Goal: Communication & Community: Answer question/provide support

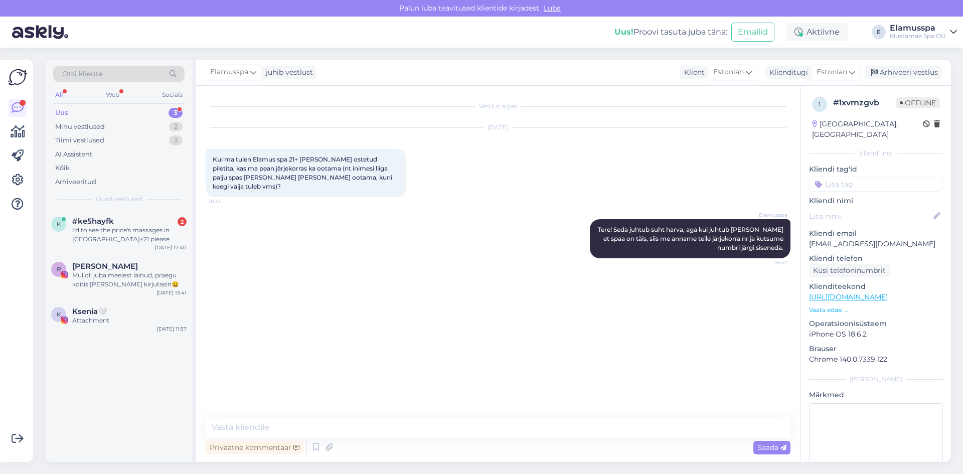
click at [82, 259] on div "R [PERSON_NAME] oli juba meelest läinud, praegu koitis [PERSON_NAME] kirjutasin…" at bounding box center [118, 277] width 147 height 45
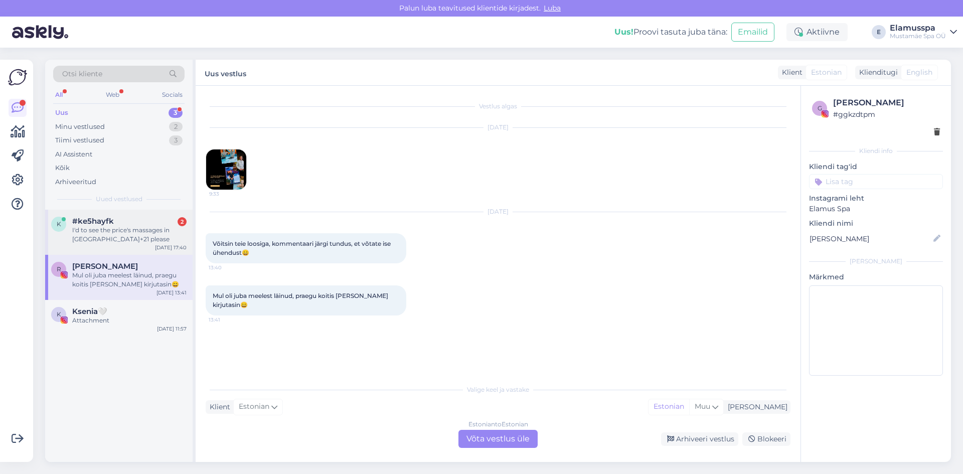
click at [82, 240] on div "I'd to see the price's massages in [GEOGRAPHIC_DATA]+21 please" at bounding box center [129, 235] width 114 height 18
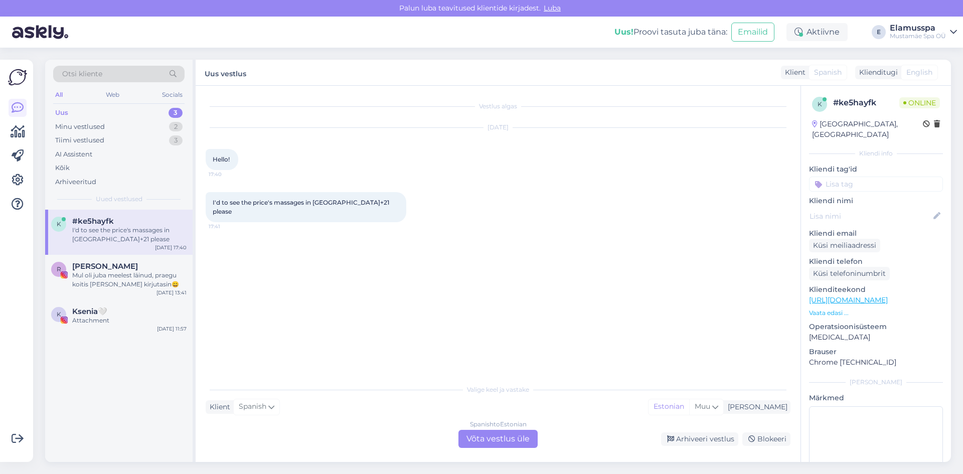
click at [506, 436] on div "Spanish to Estonian Võta vestlus üle" at bounding box center [498, 439] width 79 height 18
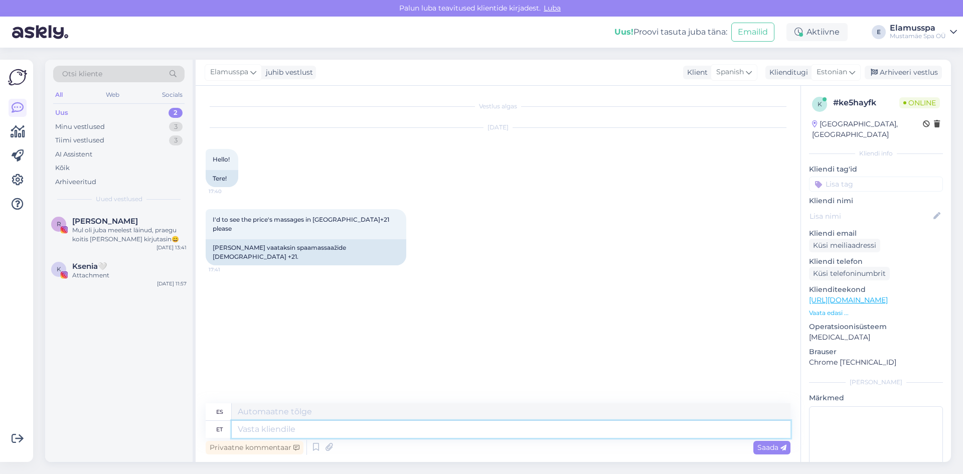
click at [449, 426] on textarea at bounding box center [511, 429] width 559 height 17
type textarea "Tere"
type textarea "Hola"
type textarea "Tere!"
type textarea "¡Hola!"
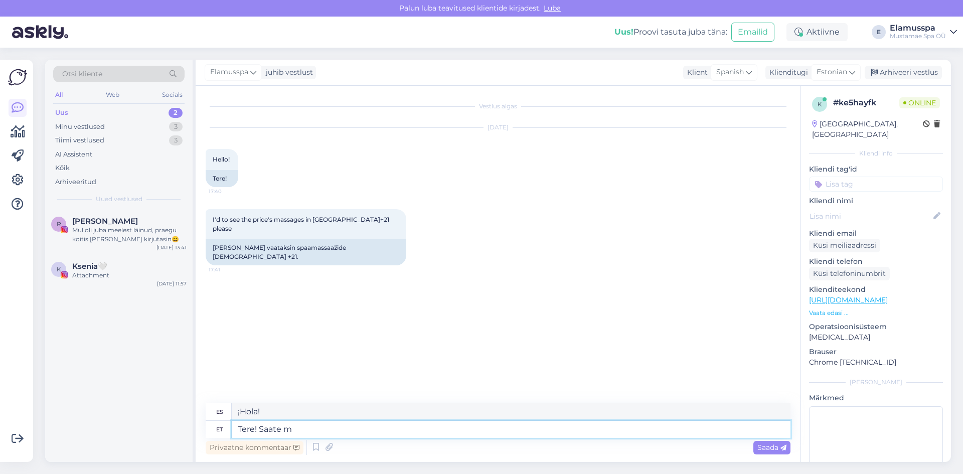
type textarea "Tere! Saate me"
type textarea "Hola! Puedes"
type textarea "Tere! Saate meie v"
type textarea "¡Hola! Puedes contactarnos."
type textarea "Tere! Saate meie veebilehel v"
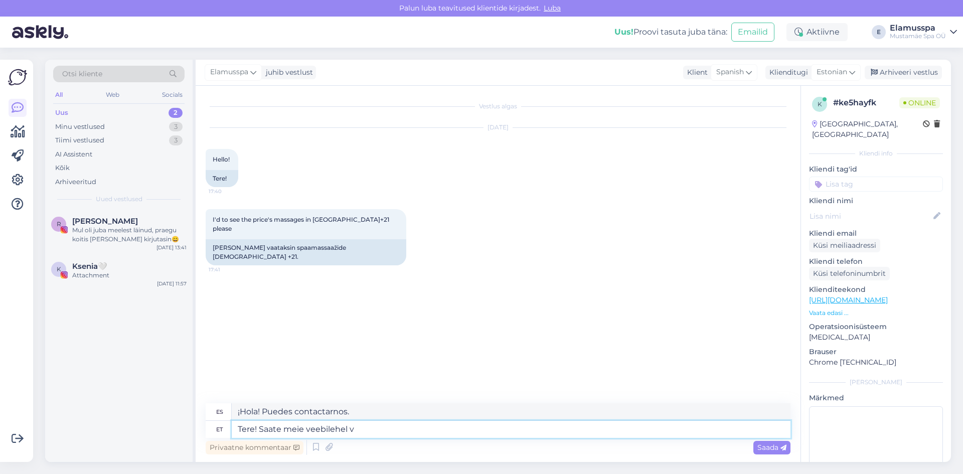
type textarea "¡Hola! Puedes visitar nuestra página web."
type textarea "Tere! Saate meie veebilehel vaadata"
click at [962, 31] on div "Uus! Proovi tasuta [PERSON_NAME]: Emailid Aktiivne E Elamusspa Mustamäe Spa OÜ" at bounding box center [481, 32] width 963 height 31
drag, startPoint x: 786, startPoint y: 444, endPoint x: 695, endPoint y: 449, distance: 90.4
click at [786, 445] on icon at bounding box center [784, 448] width 6 height 6
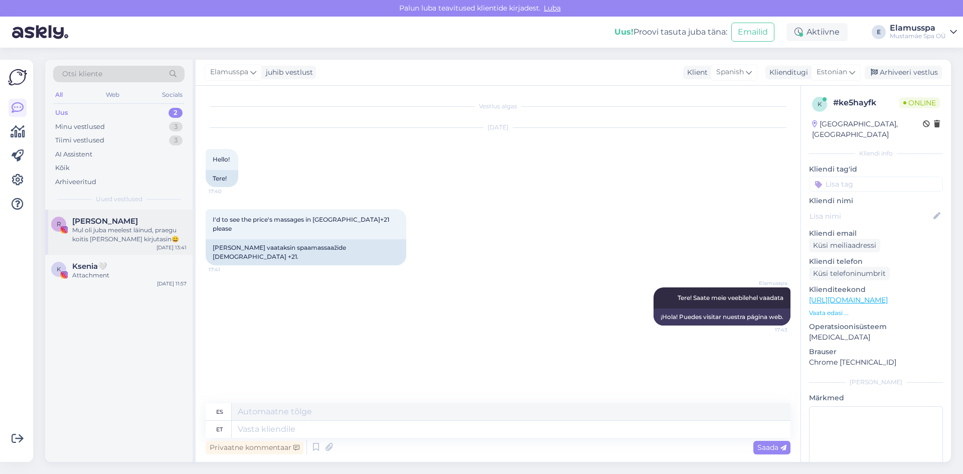
click at [68, 232] on div "R [PERSON_NAME] oli juba meelest läinud, praegu koitis [PERSON_NAME] kirjutasin😄" at bounding box center [118, 230] width 135 height 27
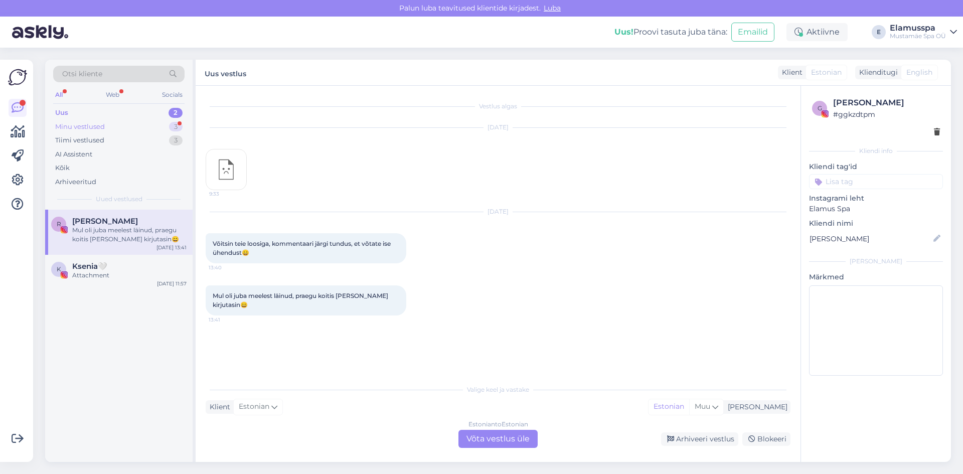
click at [174, 128] on div "3" at bounding box center [176, 127] width 14 height 10
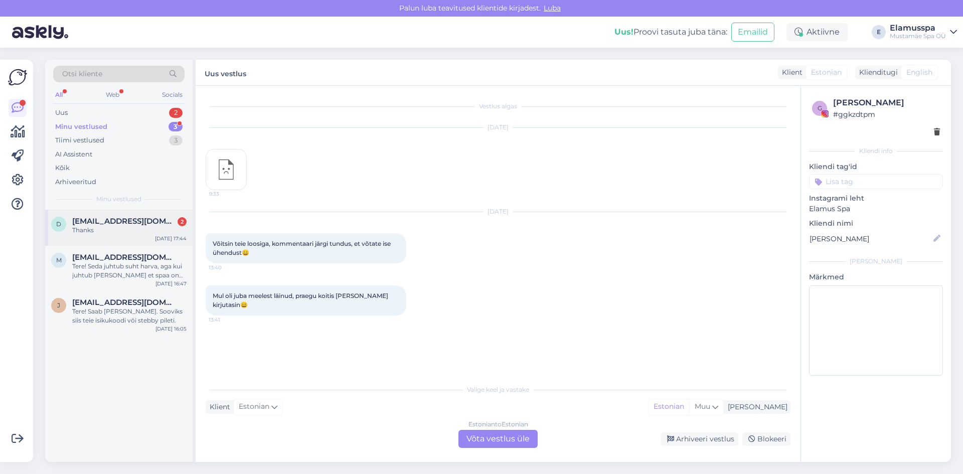
click at [150, 217] on span "[EMAIL_ADDRESS][DOMAIN_NAME]" at bounding box center [124, 221] width 104 height 9
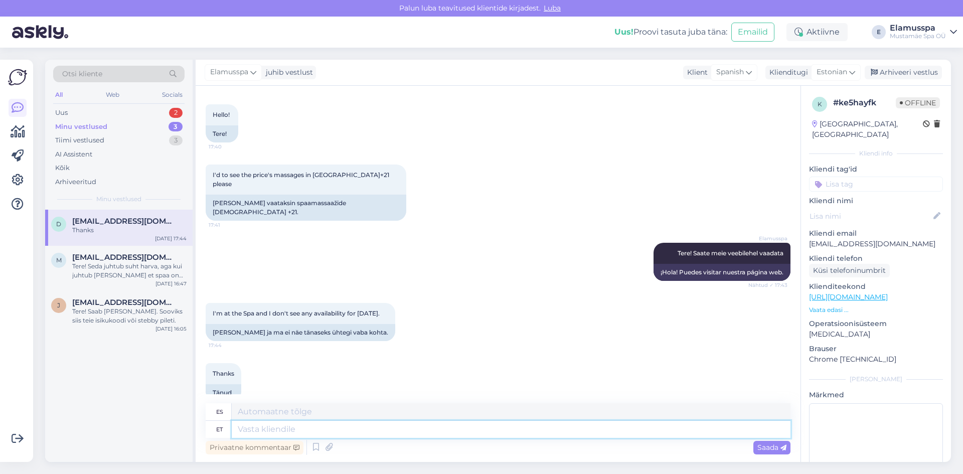
click at [367, 430] on textarea at bounding box center [511, 429] width 559 height 17
type textarea "[PERSON_NAME] e"
type textarea "Hoy"
type textarea "[PERSON_NAME] ei o"
type textarea "Hoy no"
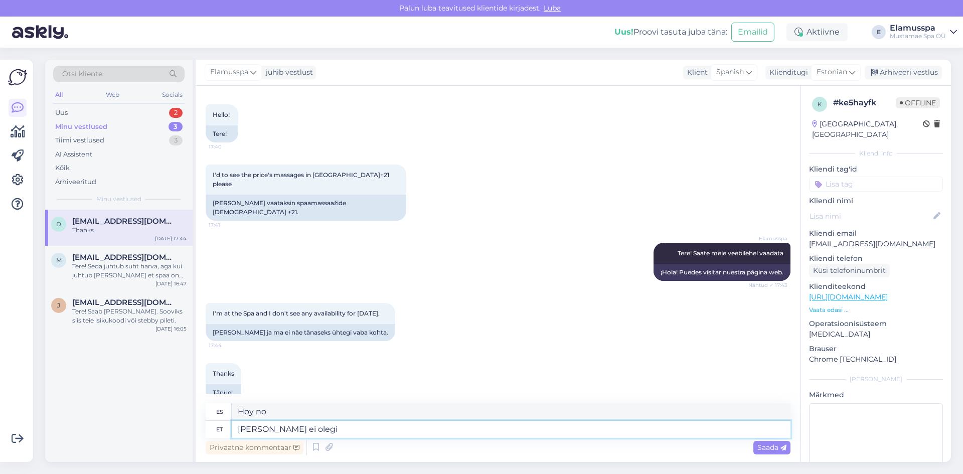
type textarea "[PERSON_NAME] ei olegi e"
type textarea "Hoy no."
type textarea "[PERSON_NAME] ei olegi enam"
type textarea "Hoy ya no existe."
type textarea "[PERSON_NAME] ei olegi enam vabu"
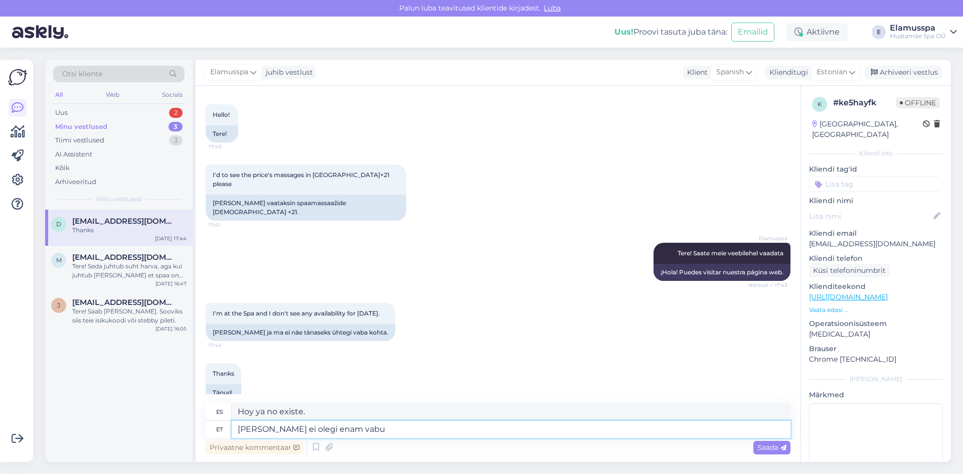
type textarea "Hoy ya no estoy libre."
type textarea "[PERSON_NAME] ei olegi enam vabu kohti"
type textarea "Ya no quedan vacantes hoy."
click at [255, 427] on textarea "[PERSON_NAME] ei olegi enam vabu kohti" at bounding box center [511, 429] width 559 height 17
click at [399, 431] on textarea "Tänaseks ei olegi enam vabu kohti" at bounding box center [511, 429] width 559 height 17
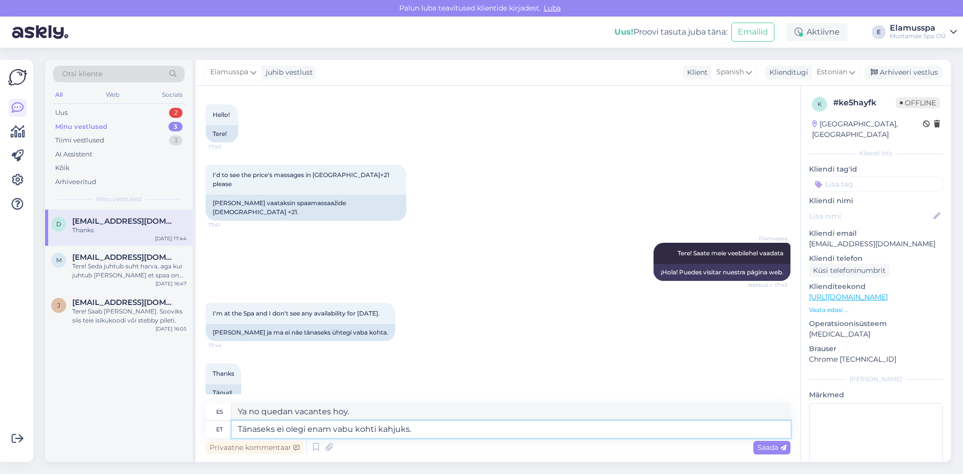
type textarea "Tänaseks ei olegi enam vabu kohti kahjuks."
type textarea "Lamentablemente hoy ya no quedan vacantes."
type textarea "Tänaseks ei olegi enam vabu kohti kahjuks. Alates 21"
type textarea "Lamentablemente, no hay más vacantes hoy. Desde"
type textarea "Tänaseks ei olegi enam vabu kohti kahjuks. Alates 21st"
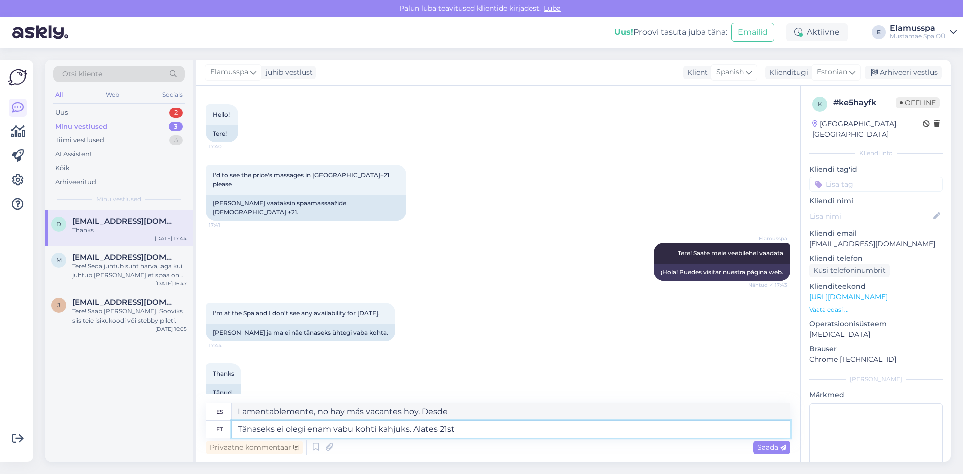
type textarea "Lamentablemente, no hay más vacantes hoy. A partir del 21"
type textarea "Tänaseks ei olegi enam vabu kohti kahjuks. Alates 21st seü"
type textarea "Lamentablemente, no hay más vacantes hoy. A partir del 21 de este mes."
type textarea "Tänaseks ei olegi enam vabu kohti kahjuks. Alates [DATE]"
type textarea "Lamentablemente, no hay más vacantes hoy. A partir del 21 de septiembre."
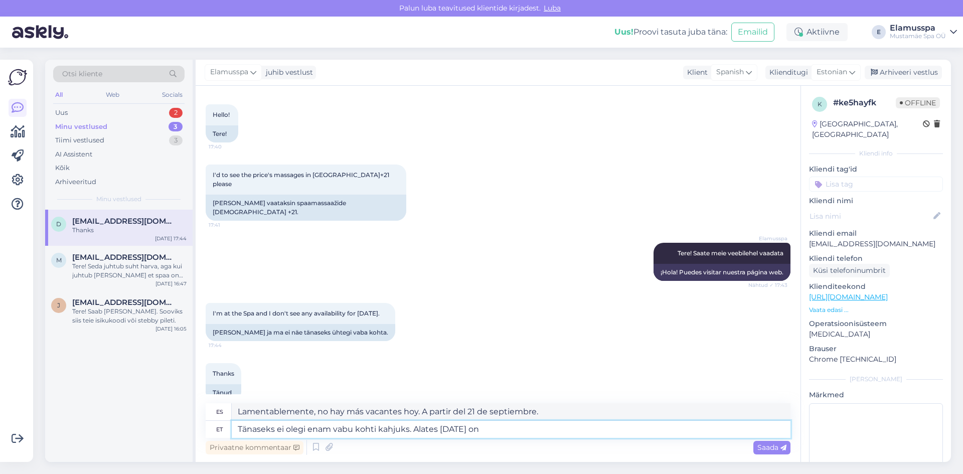
type textarea "Tänaseks ei olegi enam vabu kohti kahjuks. Alates [DATE] on"
type textarea "Lamentablemente, no hay más vacantes hoy. A partir del 21 de septiembre,"
type textarea "Tänaseks ei olegi enam vabu kohti kahjuks. Alates [DATE] on"
click at [779, 449] on span "Saada" at bounding box center [771, 447] width 29 height 9
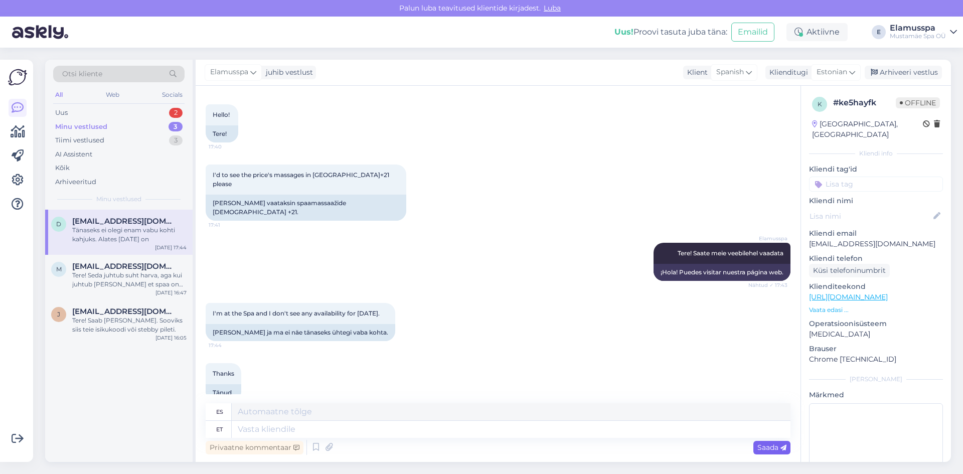
scroll to position [123, 0]
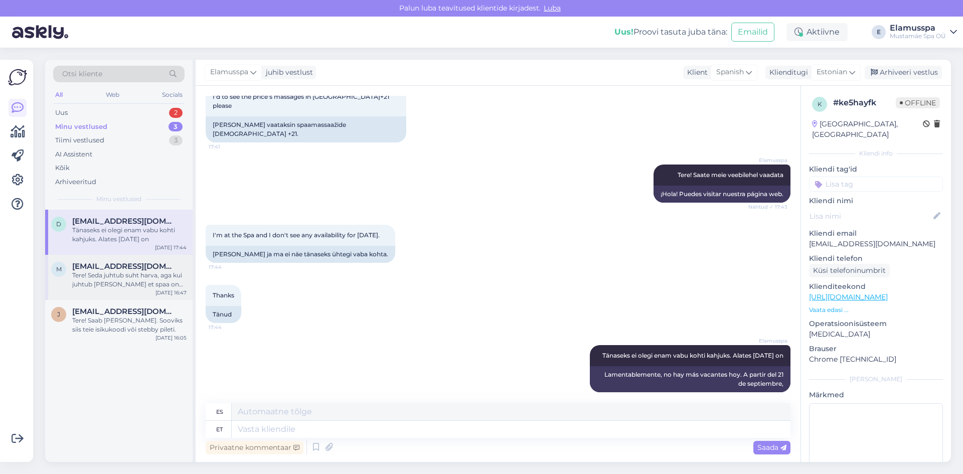
click at [161, 270] on div "[EMAIL_ADDRESS][DOMAIN_NAME]" at bounding box center [129, 266] width 114 height 9
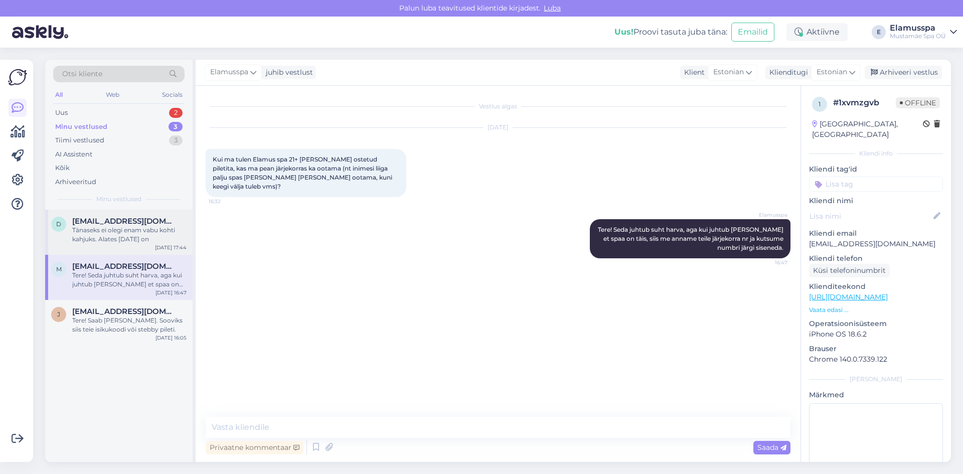
click at [160, 232] on div "Tänaseks ei olegi enam vabu kohti kahjuks. Alates [DATE] on" at bounding box center [129, 235] width 114 height 18
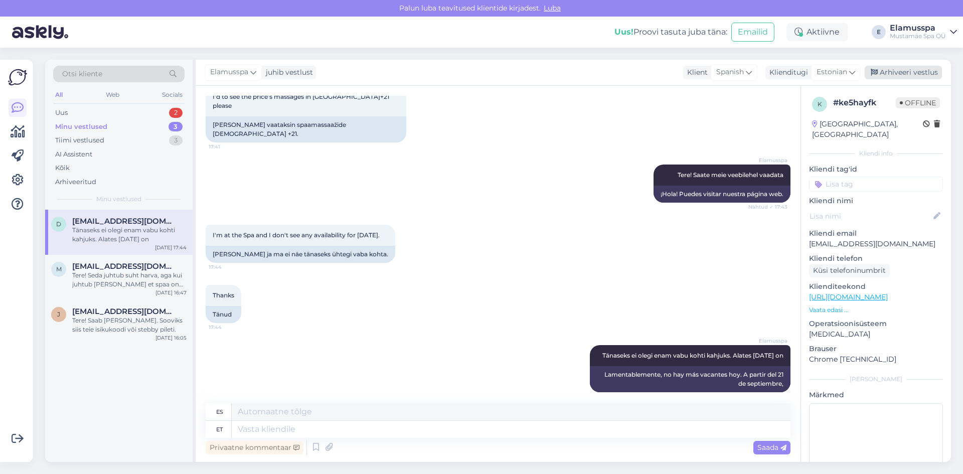
click at [920, 68] on div "Arhiveeri vestlus" at bounding box center [903, 73] width 77 height 14
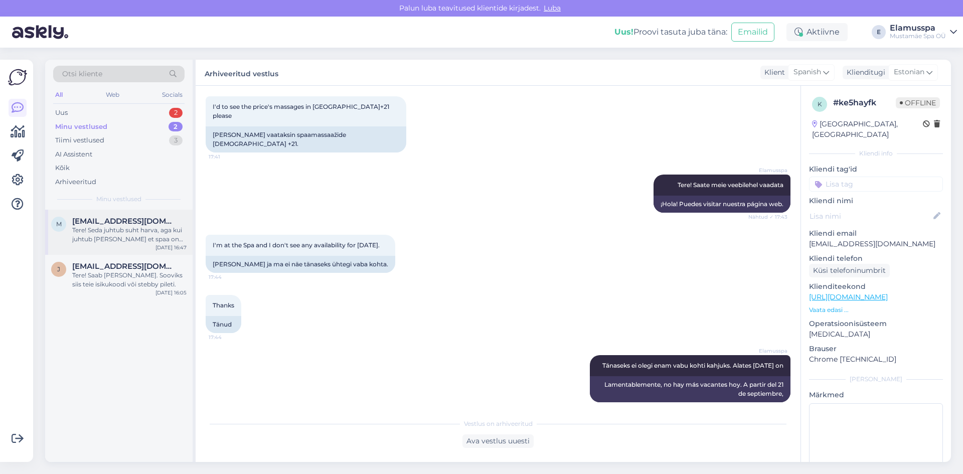
click at [124, 254] on div "m [EMAIL_ADDRESS][DOMAIN_NAME] Tere! Seda juhtub suht harva, aga kui juhtub [PE…" at bounding box center [118, 232] width 147 height 45
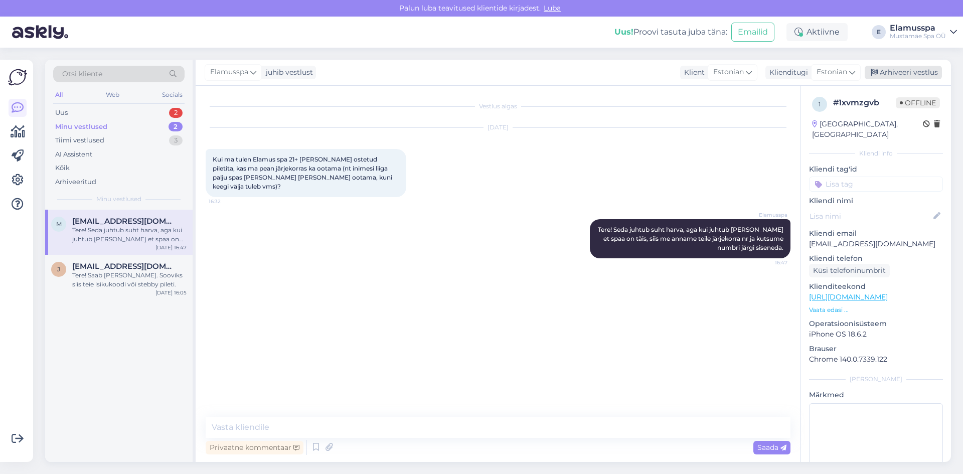
click at [896, 73] on div "Arhiveeri vestlus" at bounding box center [903, 73] width 77 height 14
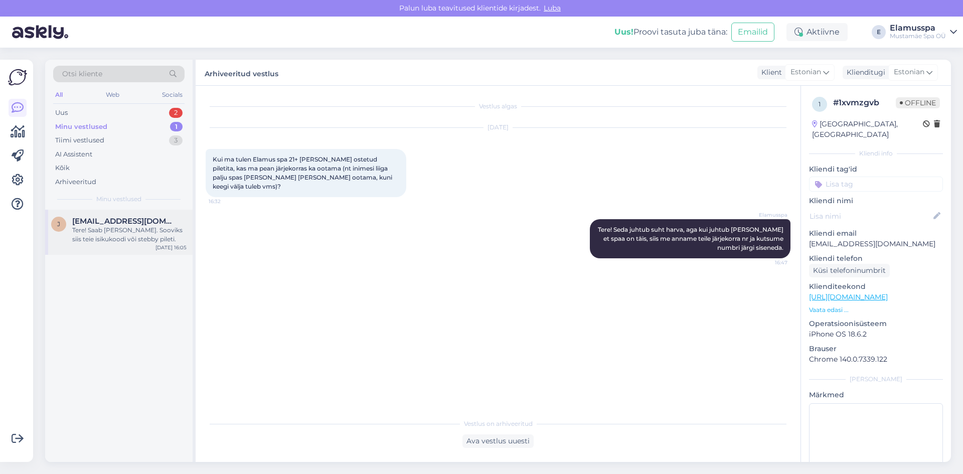
click at [90, 241] on div "Tere! Saab [PERSON_NAME]. Sooviks siis teie isikukoodi või stebby pileti." at bounding box center [129, 235] width 114 height 18
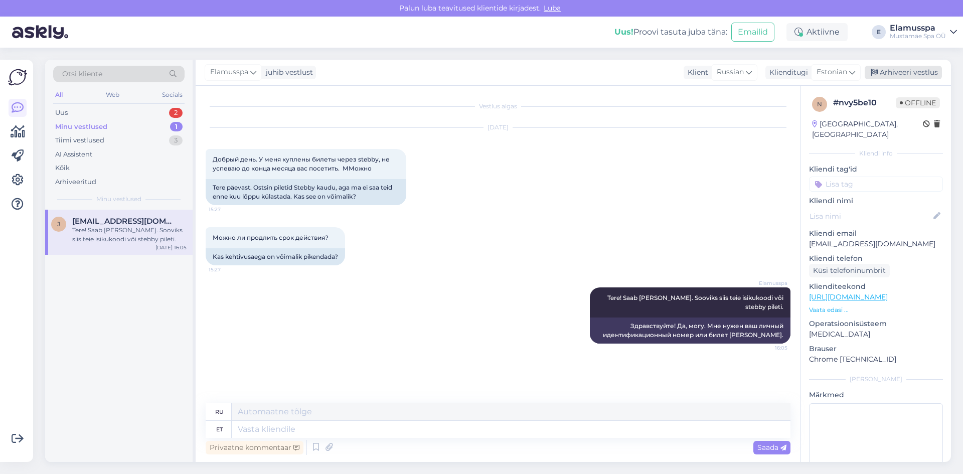
click at [932, 67] on div "Arhiveeri vestlus" at bounding box center [903, 73] width 77 height 14
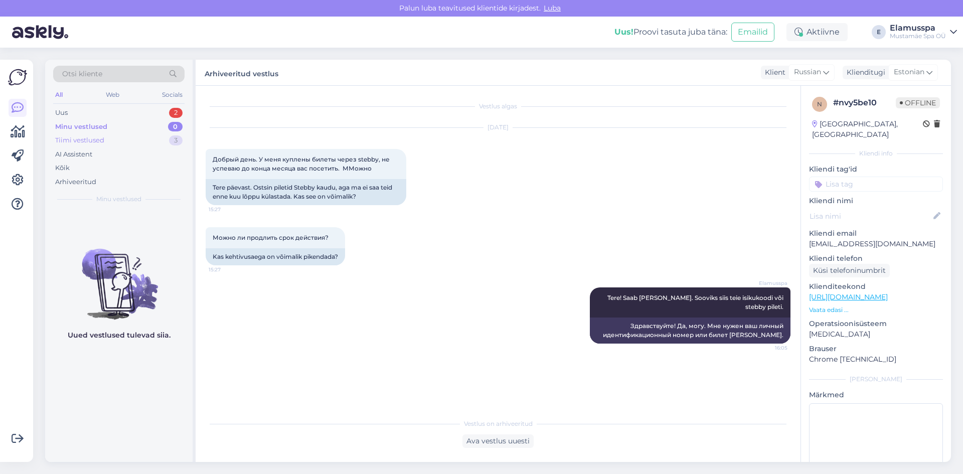
click at [161, 138] on div "Tiimi vestlused 3" at bounding box center [118, 140] width 131 height 14
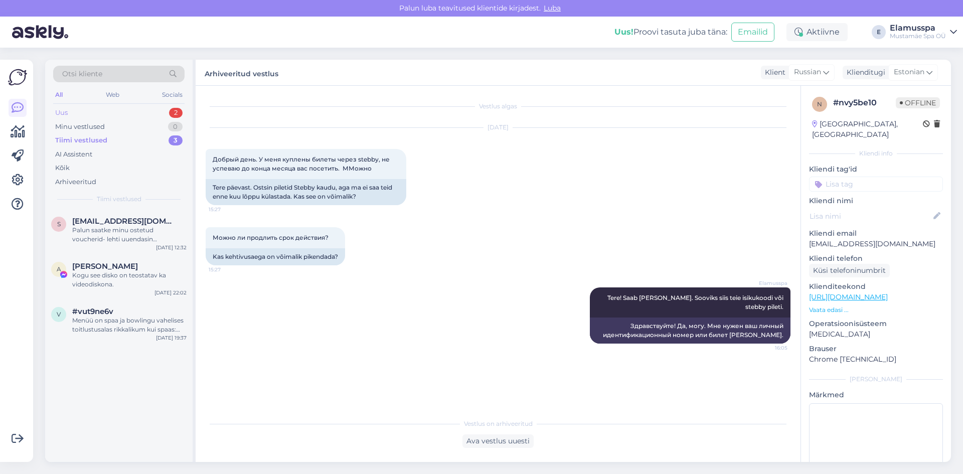
click at [144, 112] on div "Uus 2" at bounding box center [118, 113] width 131 height 14
